Goal: Browse casually: Explore the website without a specific task or goal

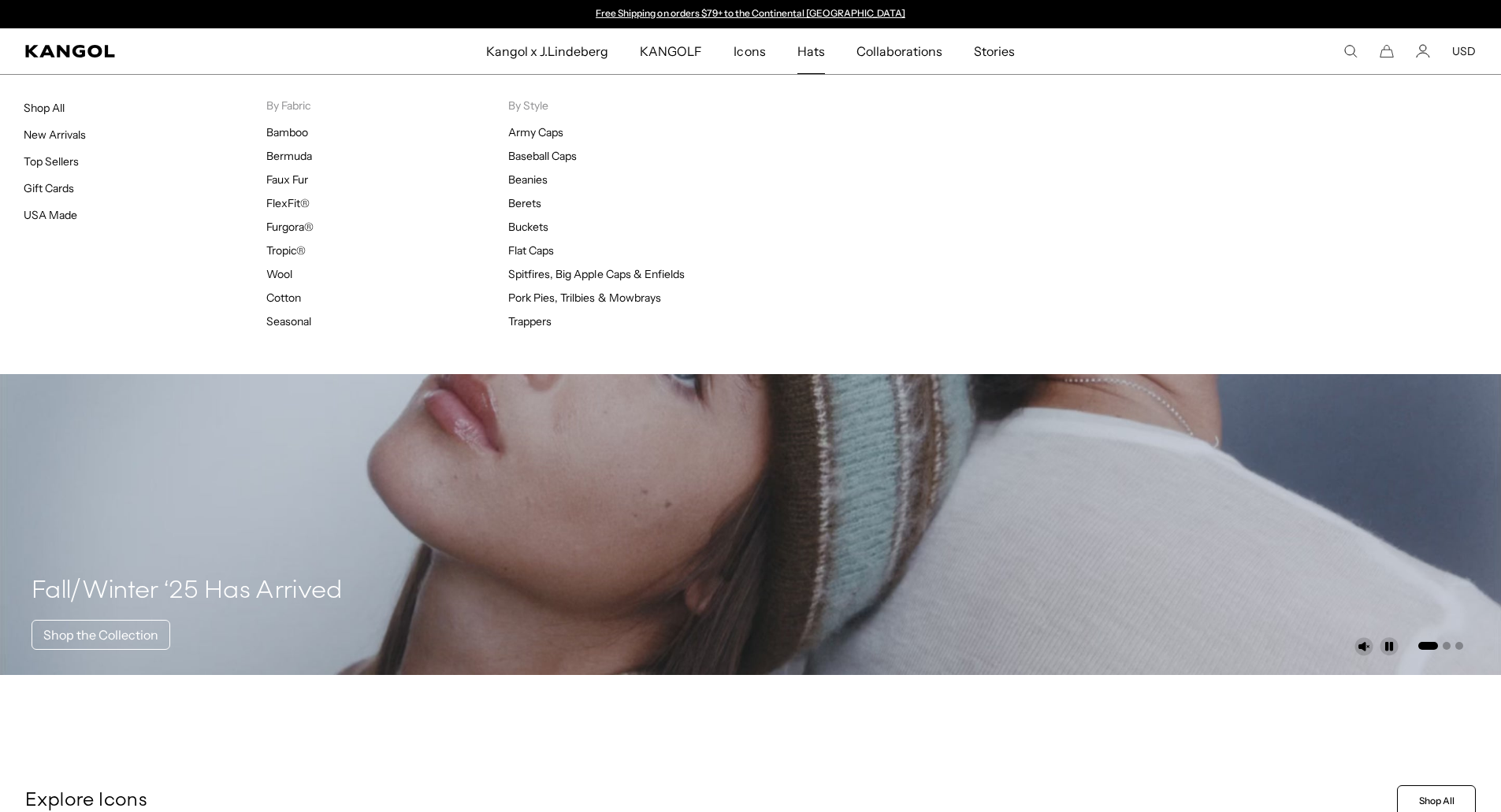
click at [807, 50] on span "Hats" at bounding box center [811, 50] width 28 height 45
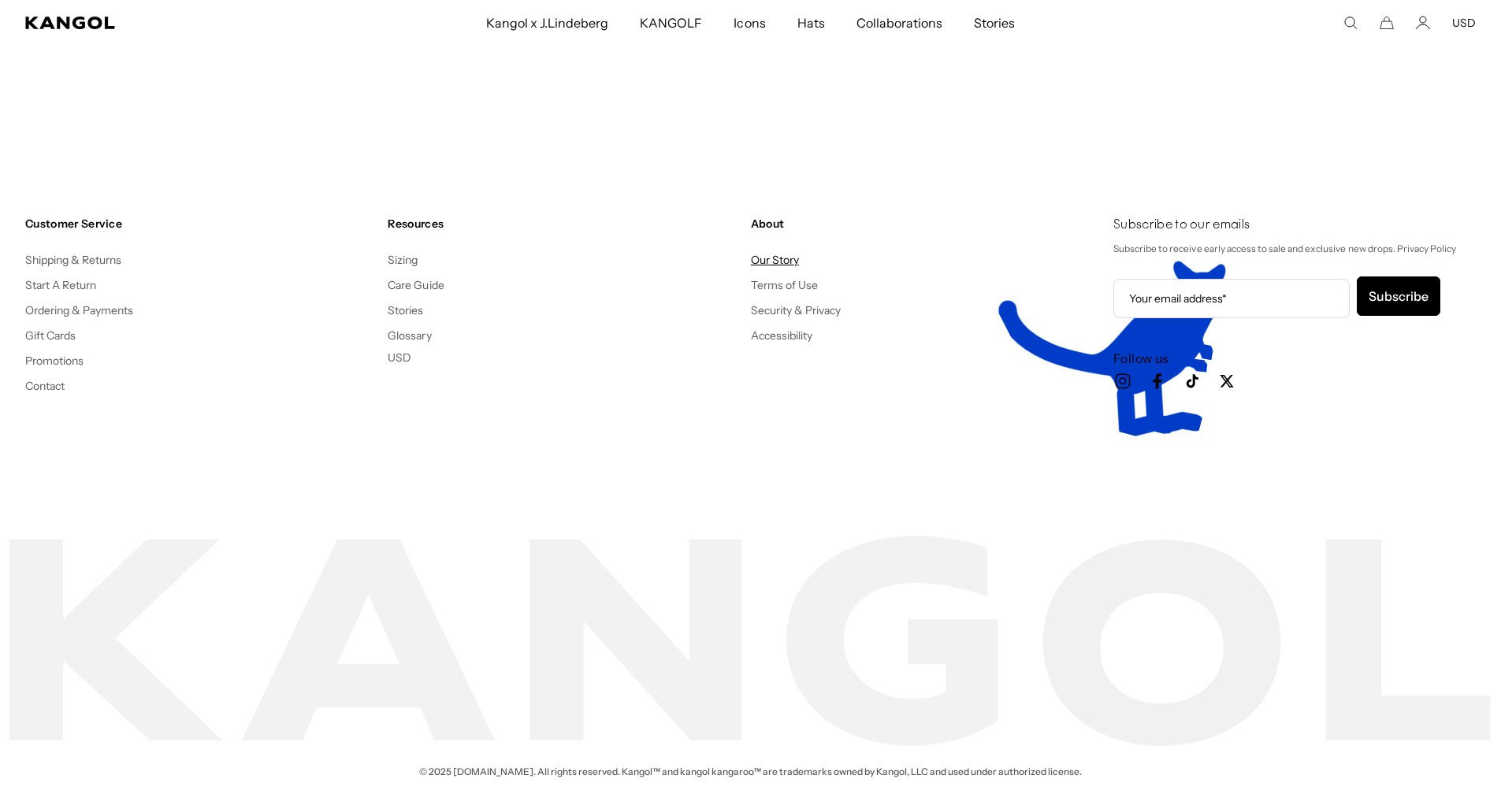
click at [760, 255] on link "Our Story" at bounding box center [776, 260] width 48 height 14
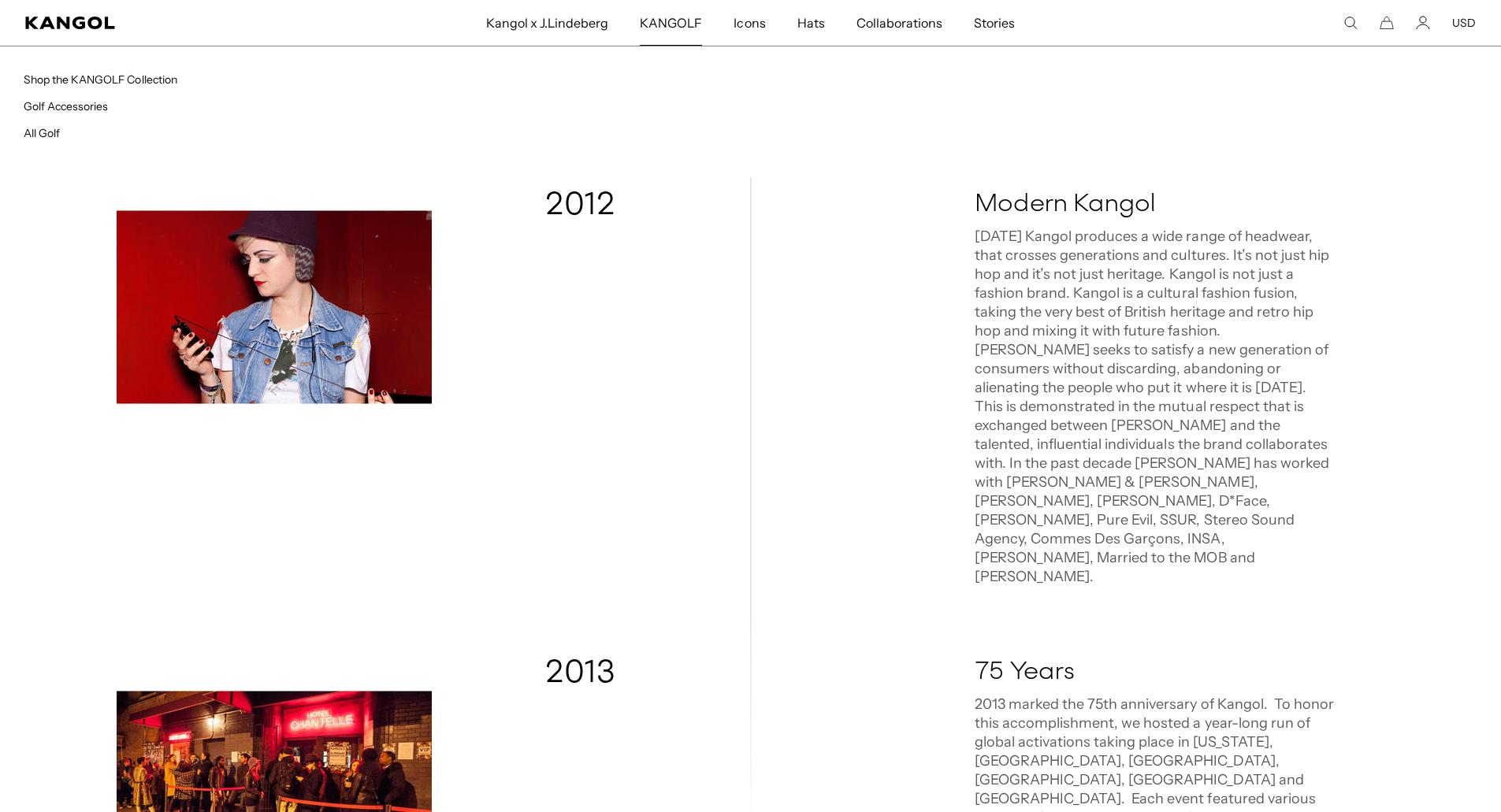
click at [671, 19] on span "KANGOLF" at bounding box center [671, 22] width 63 height 45
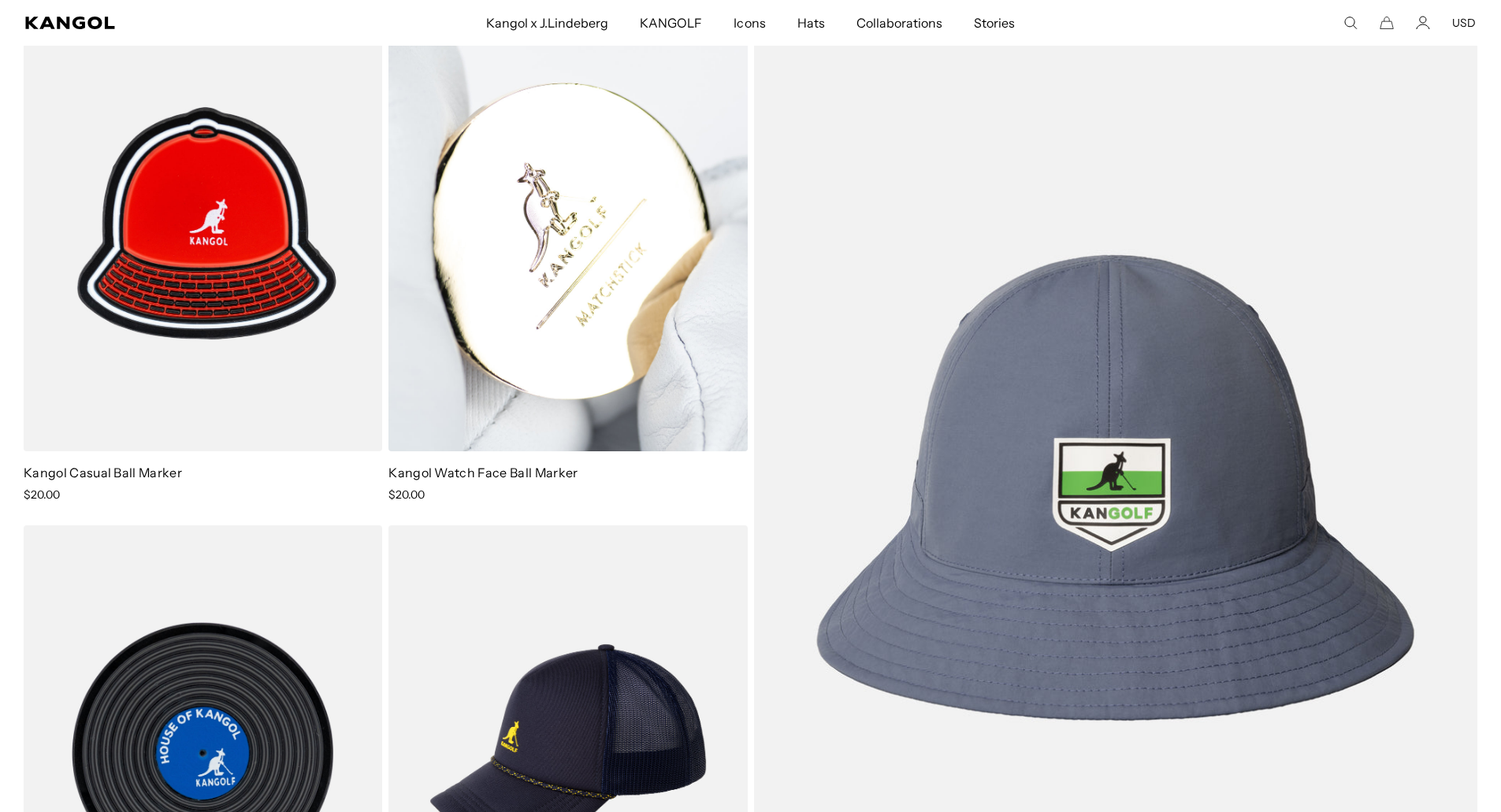
scroll to position [0, 325]
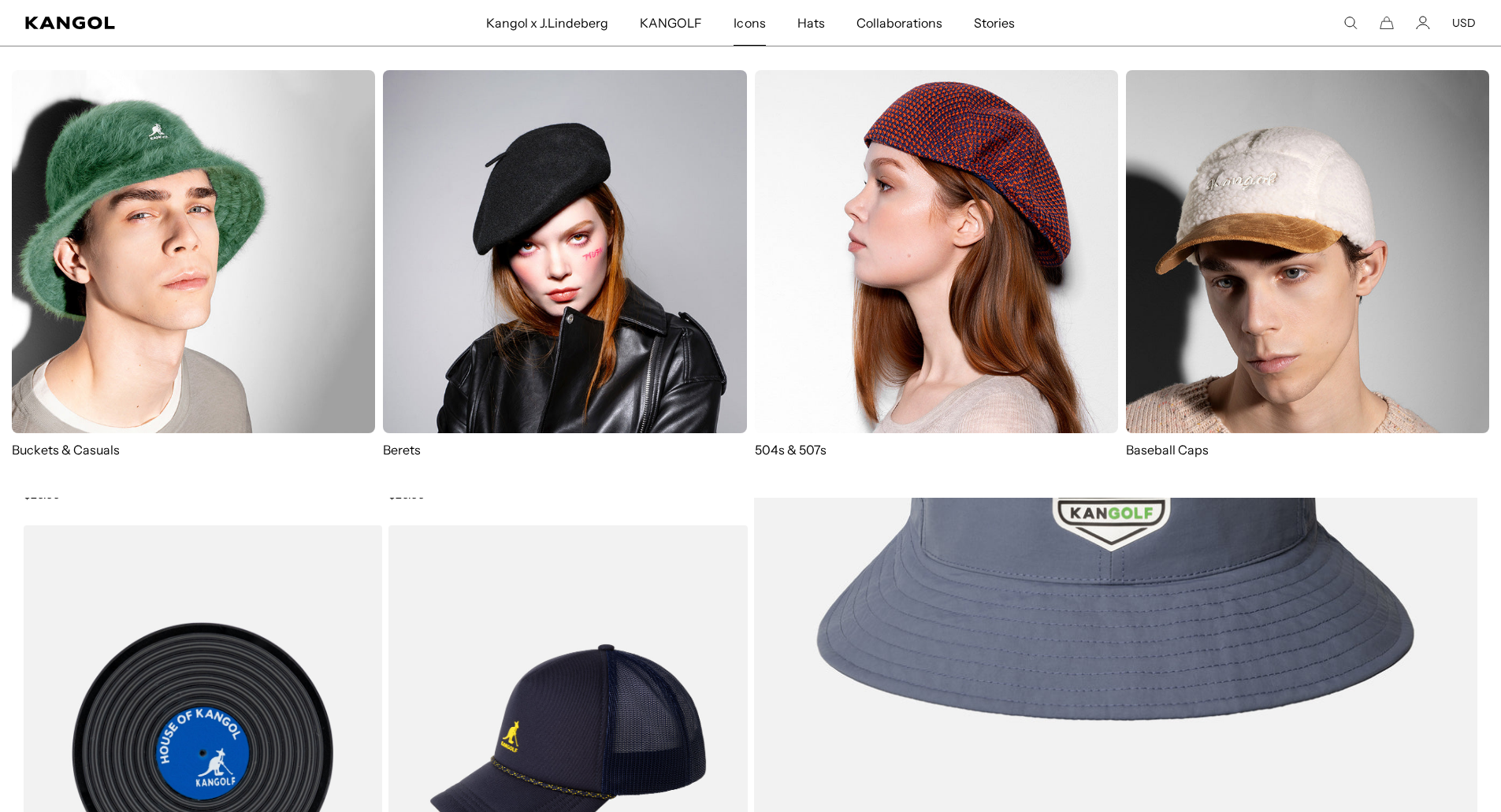
click at [758, 37] on span "Icons" at bounding box center [750, 22] width 32 height 45
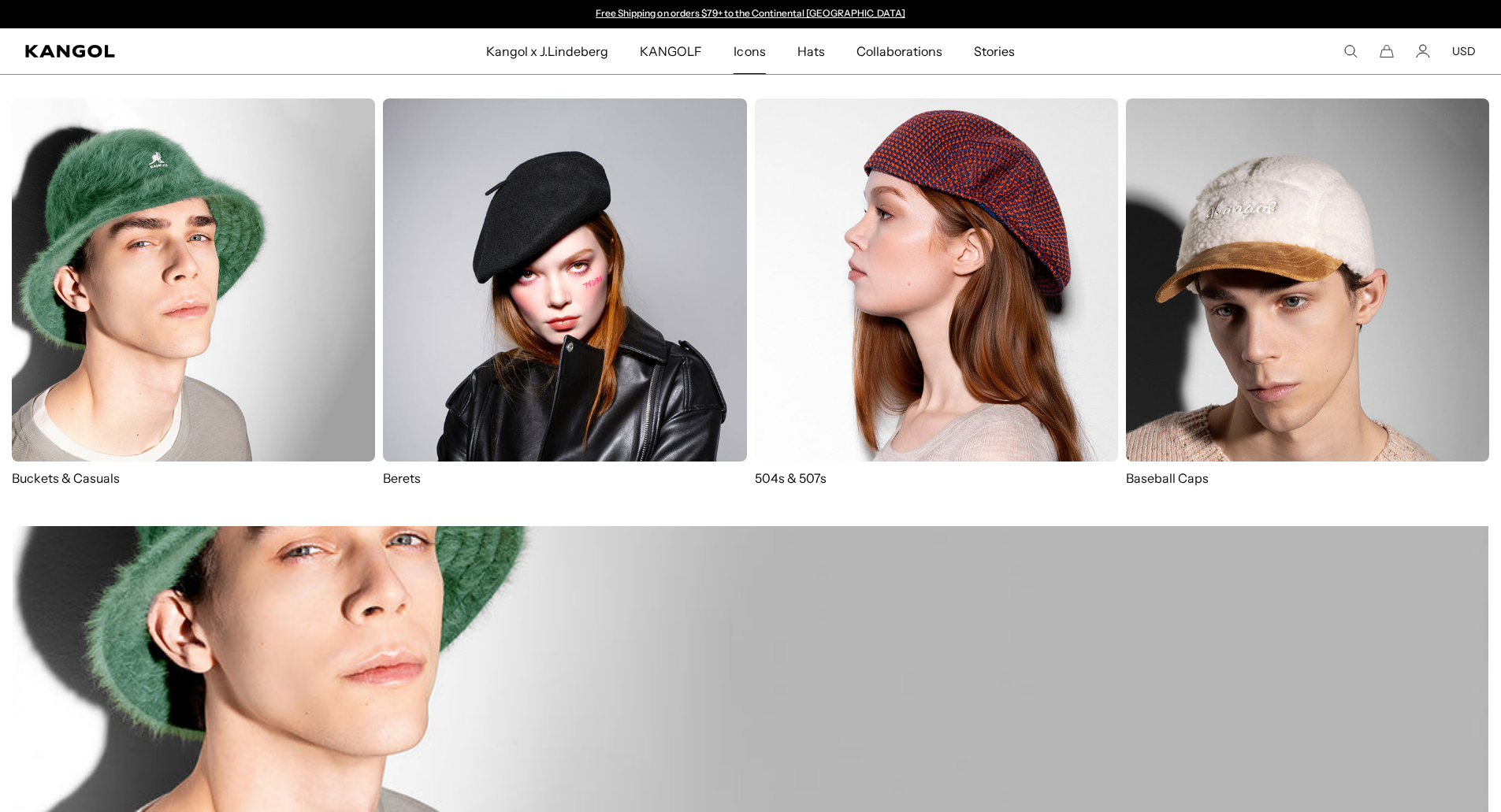
click at [620, 210] on img at bounding box center [565, 279] width 363 height 363
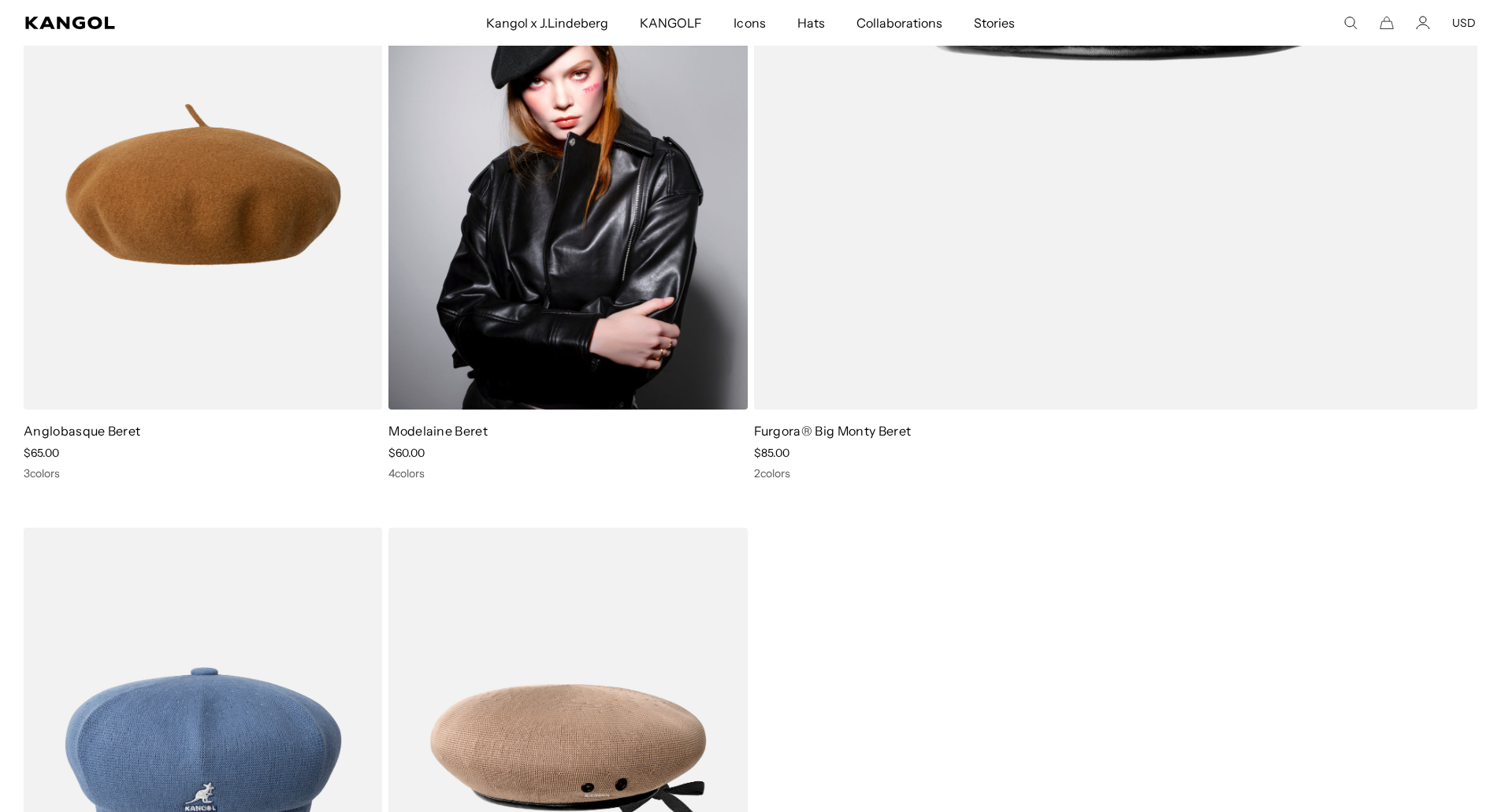
scroll to position [630, 0]
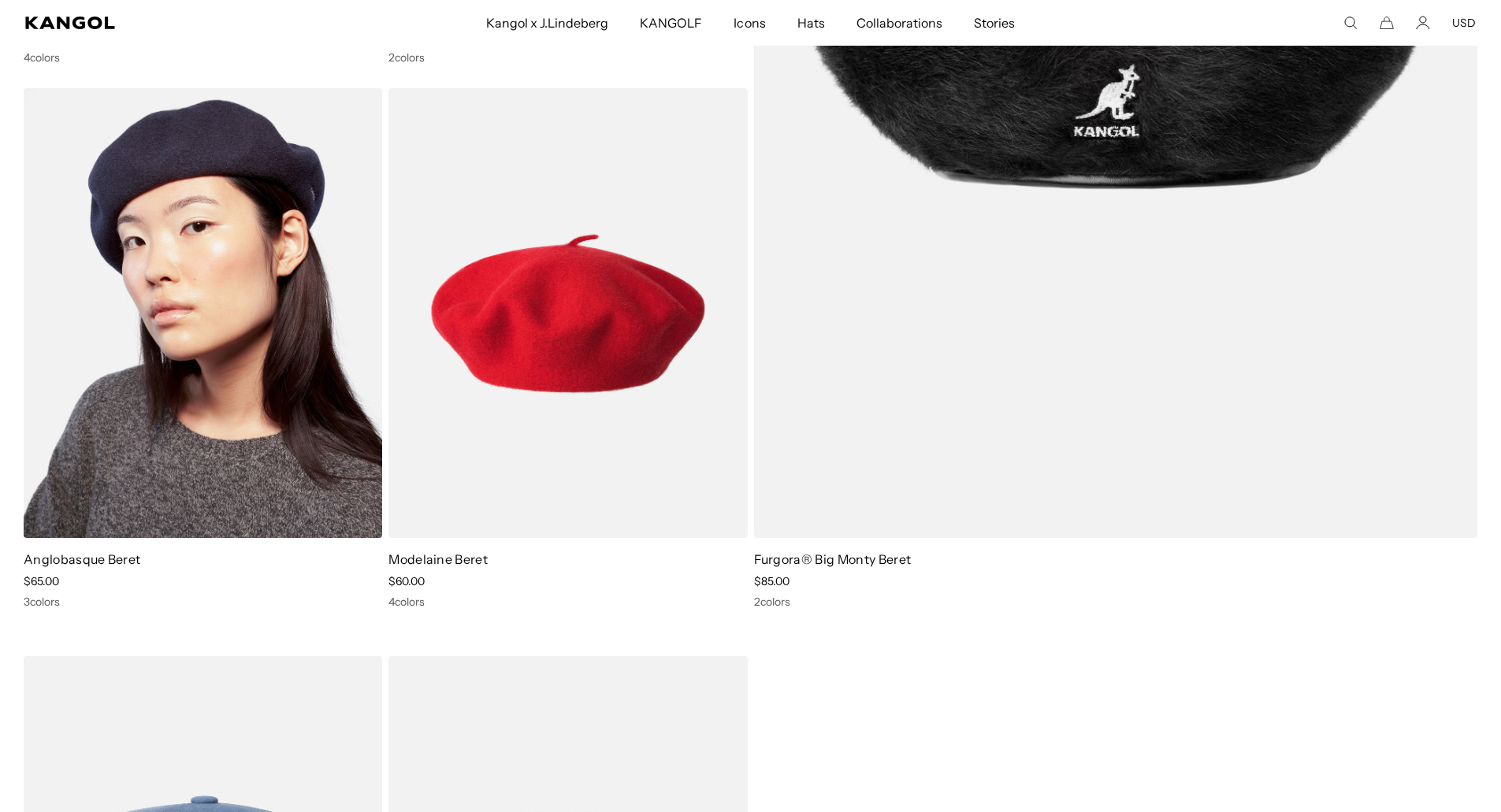
click at [207, 373] on img at bounding box center [203, 314] width 358 height 451
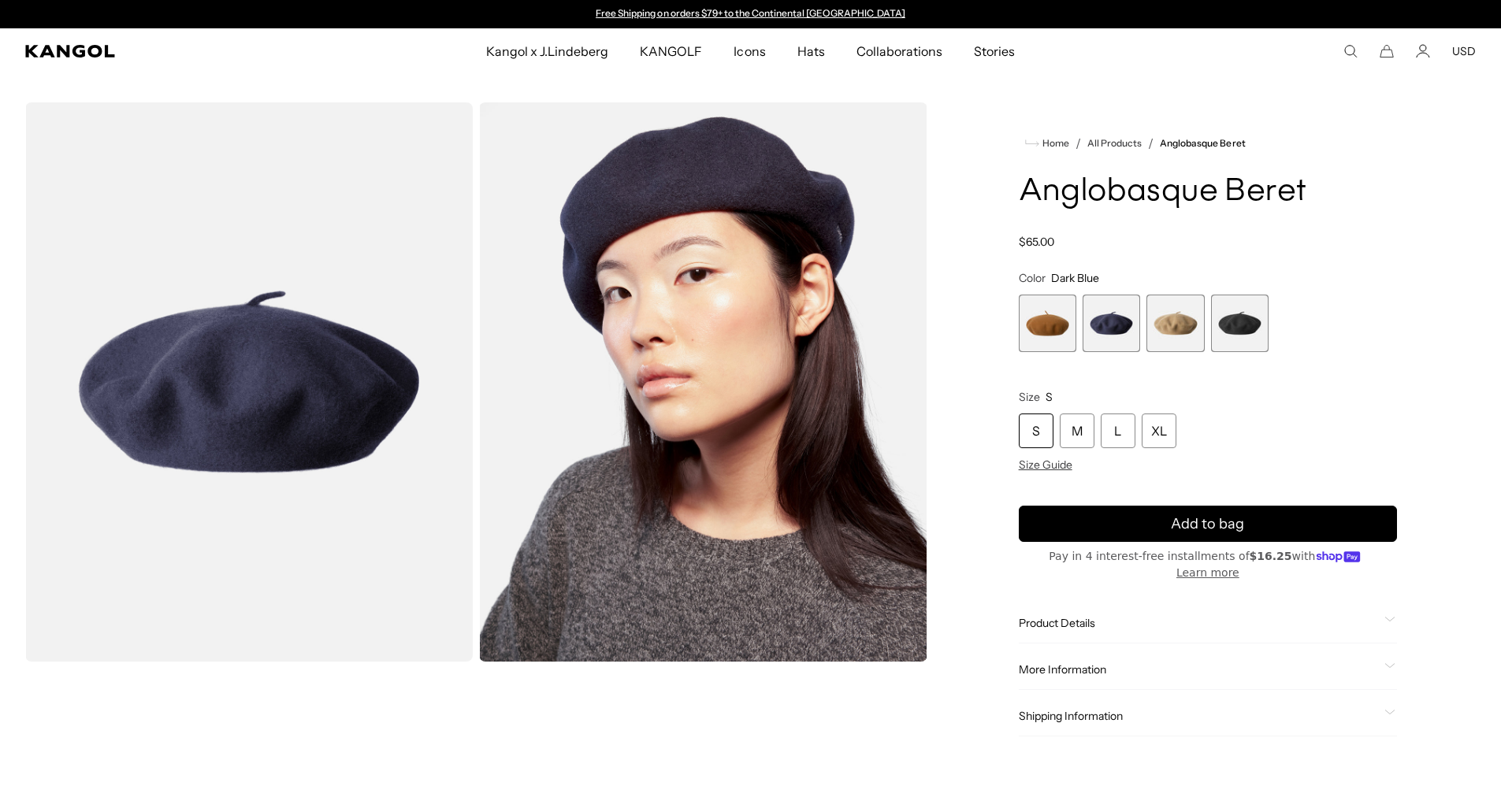
scroll to position [378, 0]
